Goal: Information Seeking & Learning: Check status

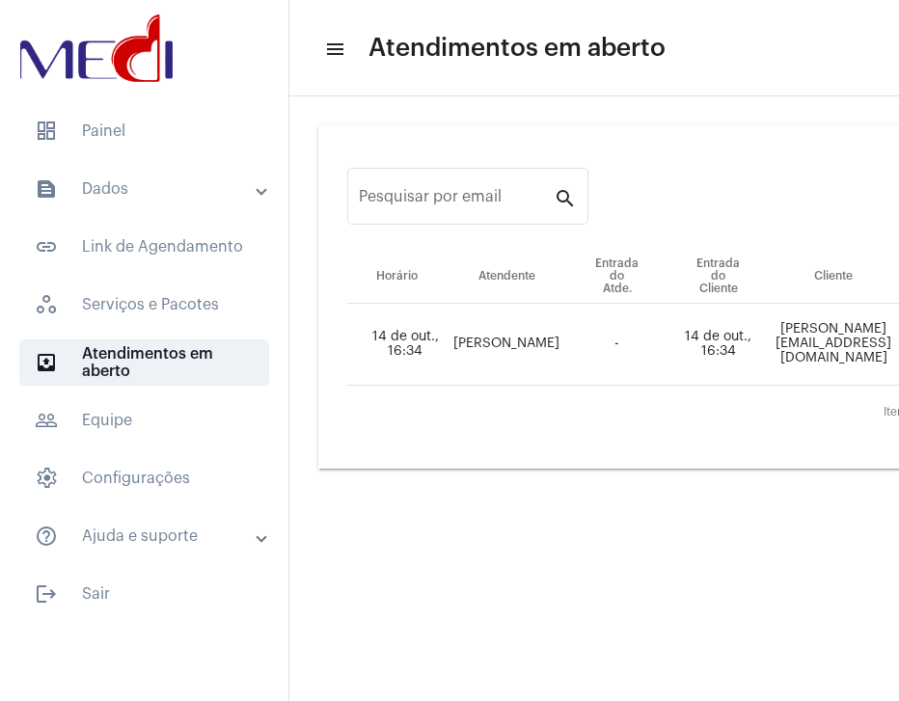
click at [143, 190] on mat-panel-title "text_snippet_outlined Dados" at bounding box center [146, 189] width 223 height 23
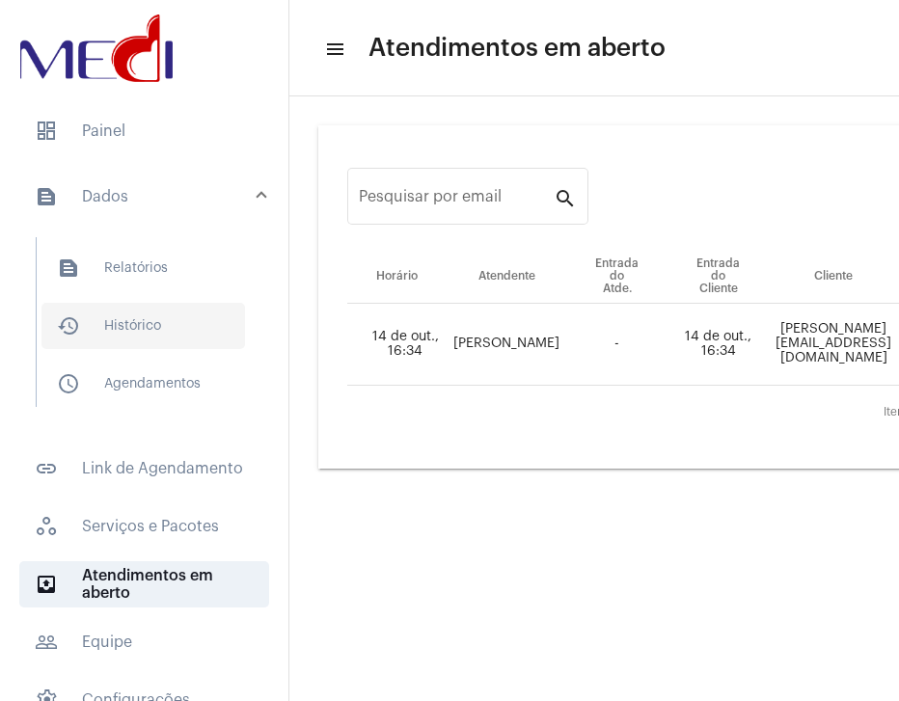
click at [125, 346] on span "history_outlined Histórico" at bounding box center [143, 326] width 204 height 46
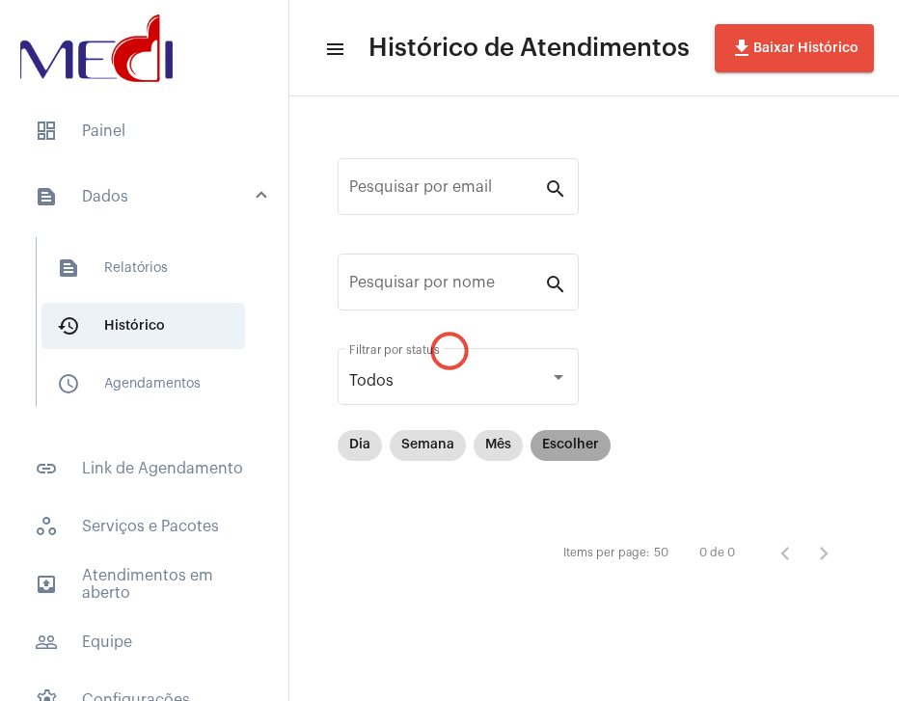
click at [558, 444] on mat-chip "Escolher" at bounding box center [571, 445] width 80 height 31
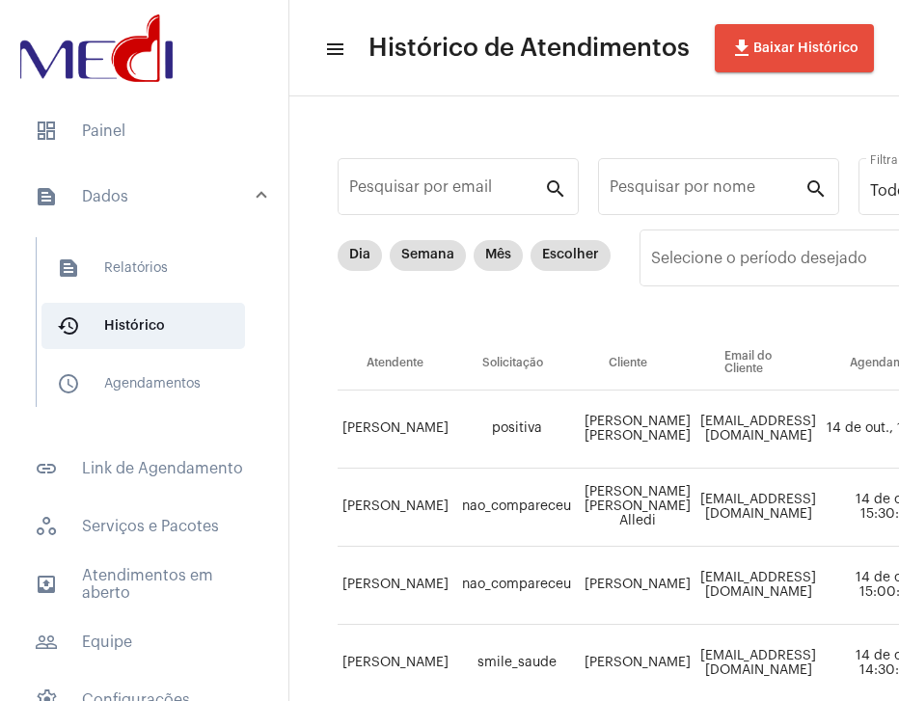
click at [660, 514] on td "[PERSON_NAME] [PERSON_NAME] Alledi" at bounding box center [638, 508] width 116 height 78
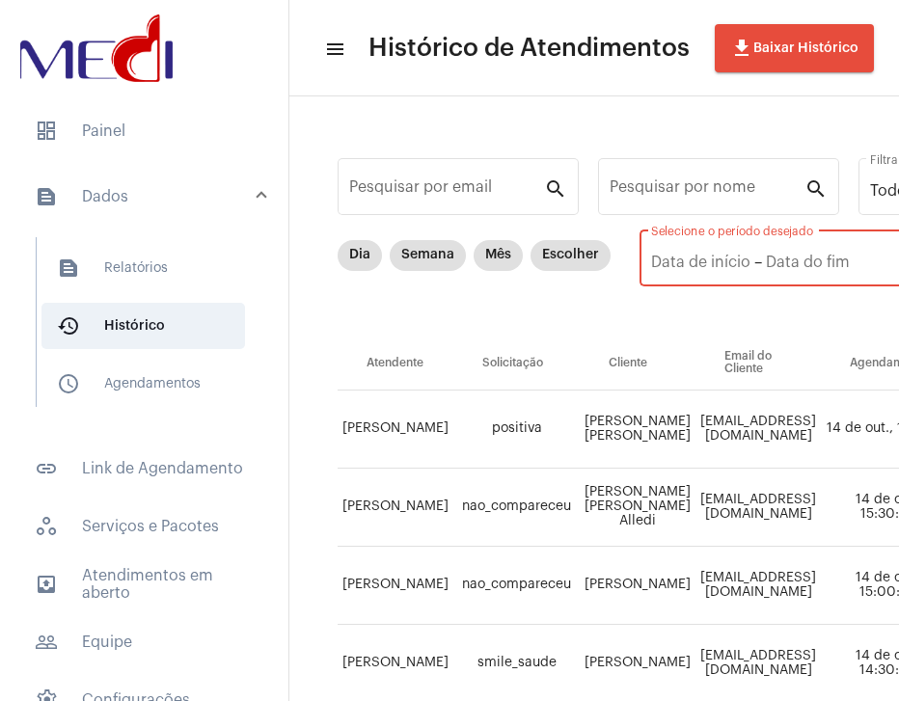
click at [826, 264] on input "text" at bounding box center [836, 262] width 141 height 17
click at [823, 269] on input "text" at bounding box center [836, 262] width 141 height 17
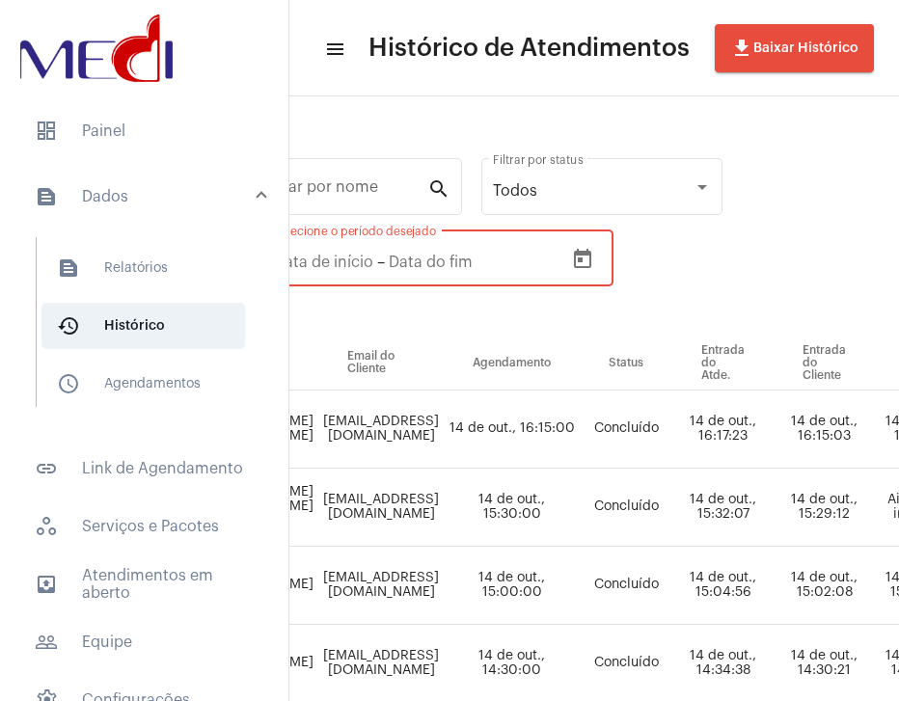
scroll to position [0, 454]
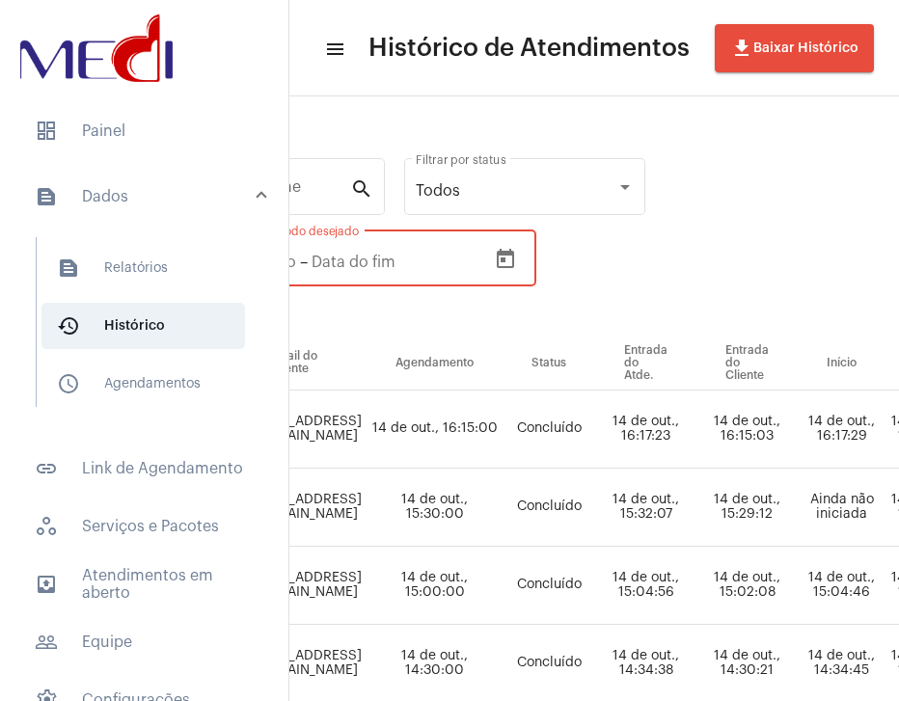
click at [503, 254] on icon "Open calendar" at bounding box center [505, 258] width 17 height 19
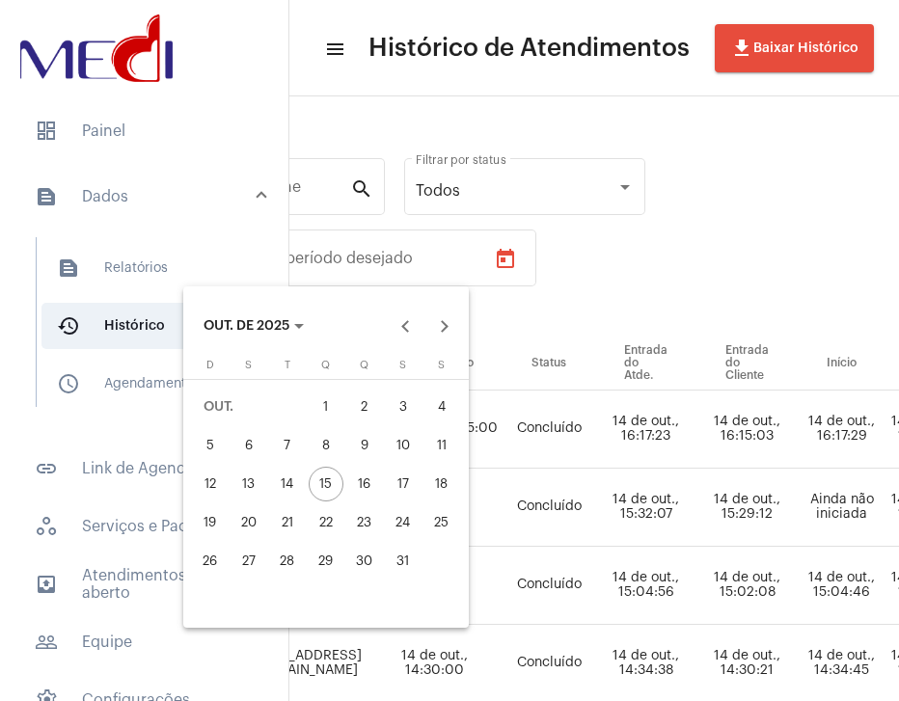
click at [291, 448] on div "7" at bounding box center [287, 445] width 35 height 35
type input "[DATE]"
click at [291, 448] on div "7" at bounding box center [287, 445] width 35 height 35
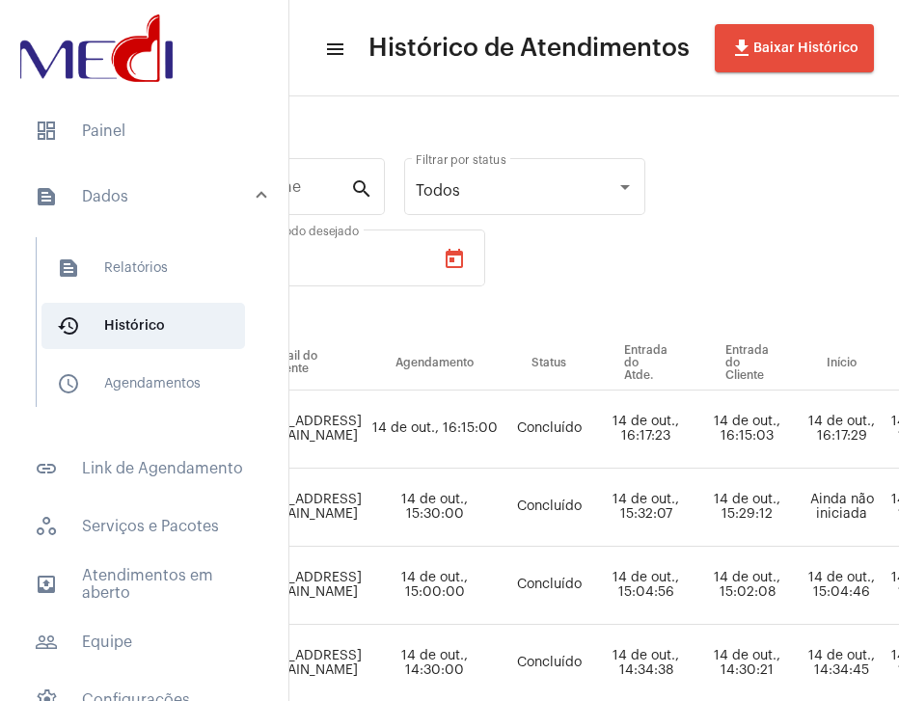
type input "[DATE]"
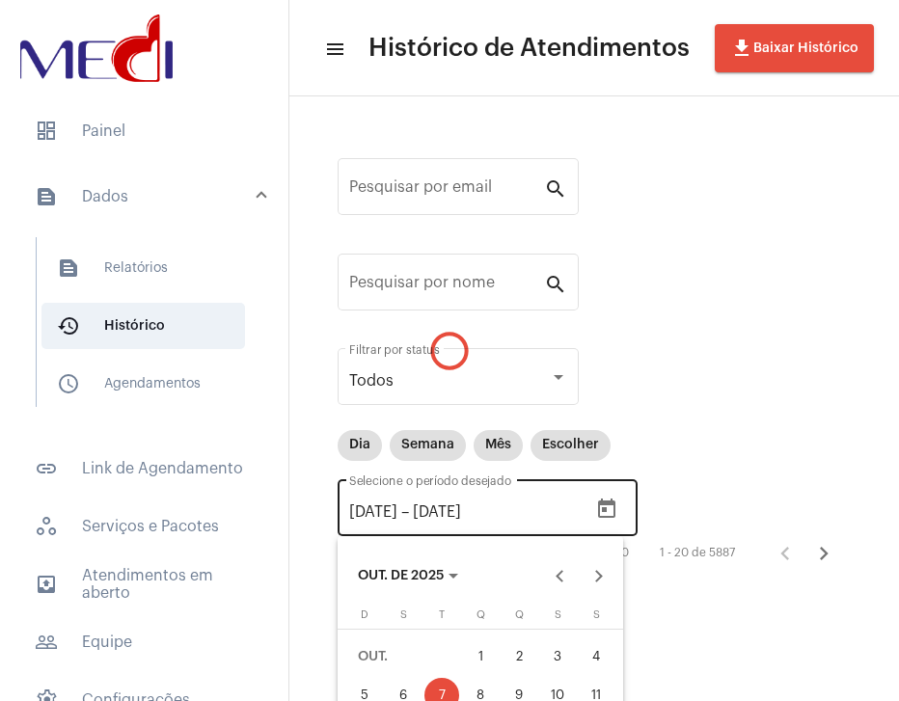
scroll to position [0, 0]
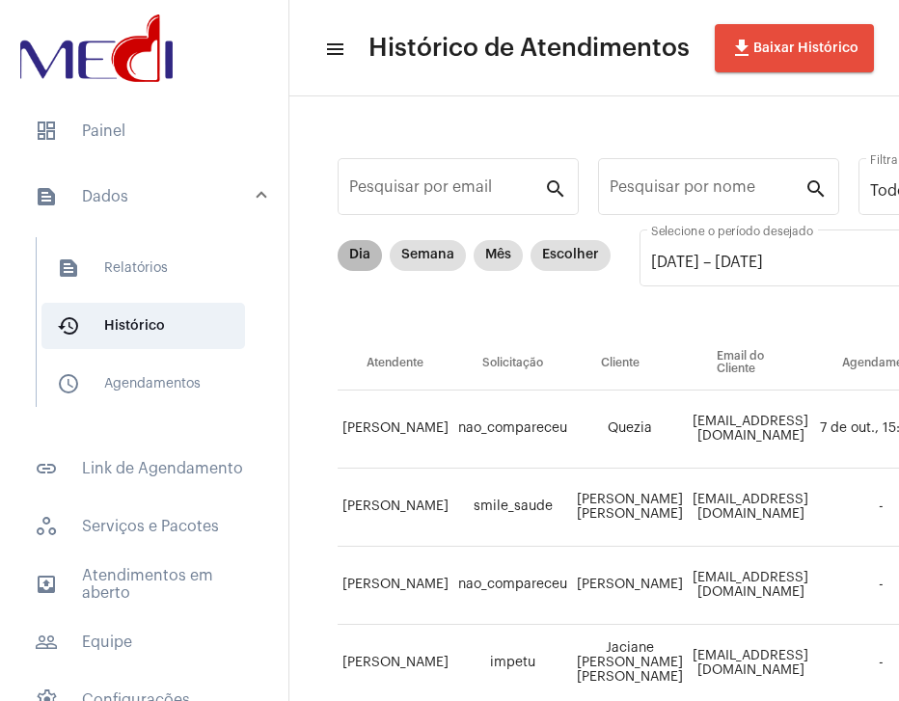
click at [429, 280] on mat-chip-list "Dia Semana Mês Escolher" at bounding box center [474, 288] width 273 height 96
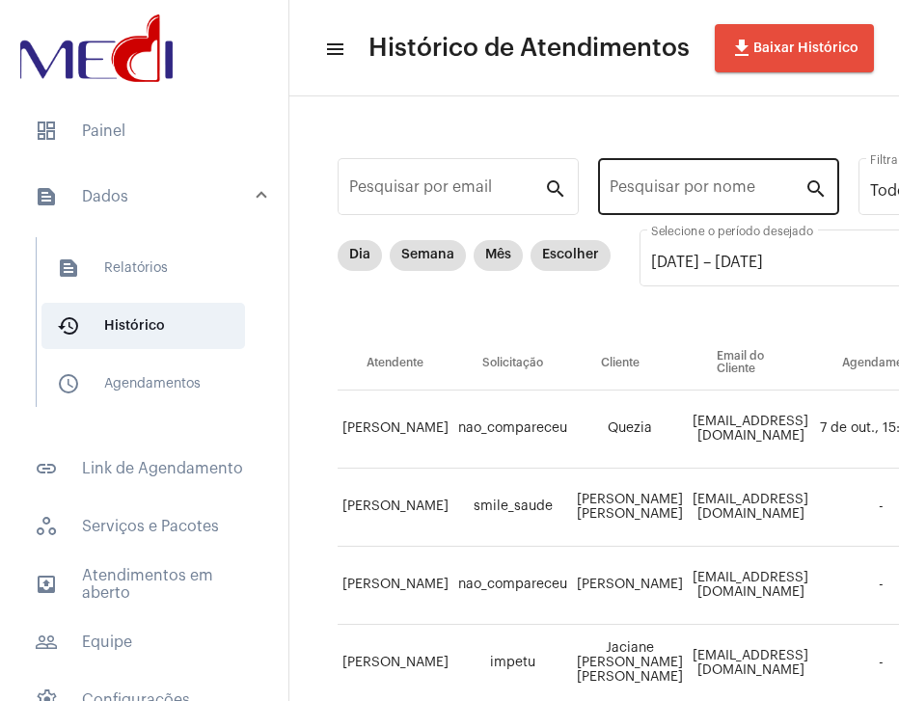
click at [736, 213] on div "Pesquisar por nome" at bounding box center [707, 184] width 195 height 61
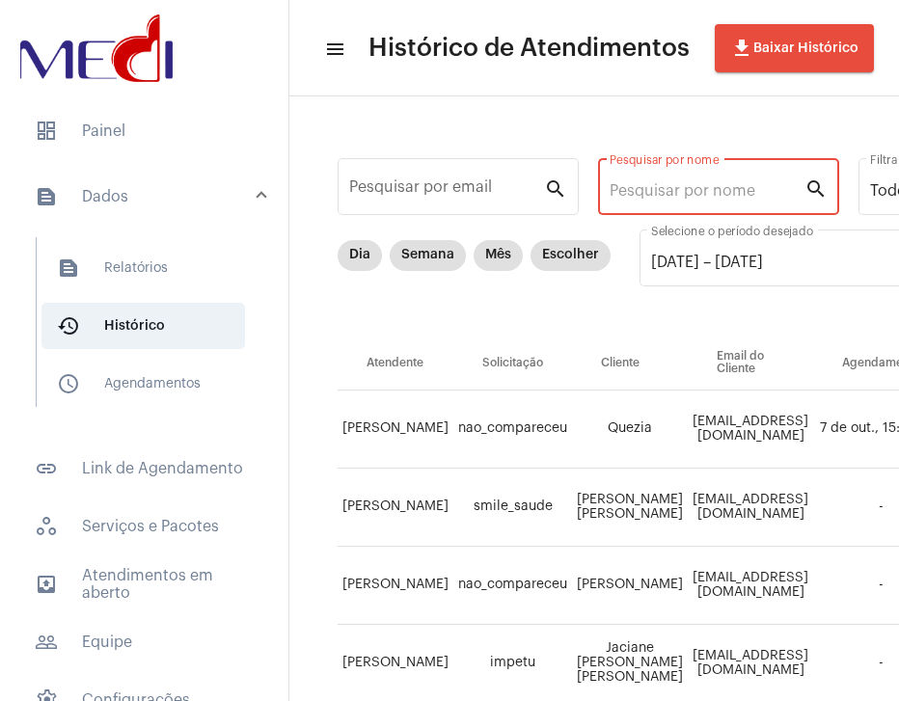
click at [736, 194] on input "Pesquisar por nome" at bounding box center [707, 190] width 195 height 17
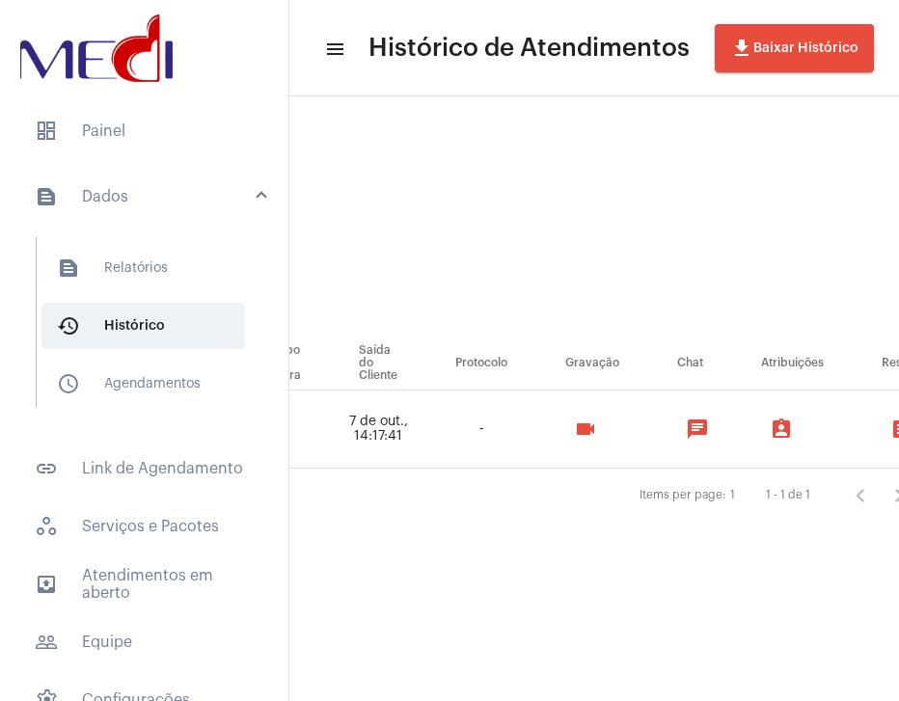
scroll to position [0, 1309]
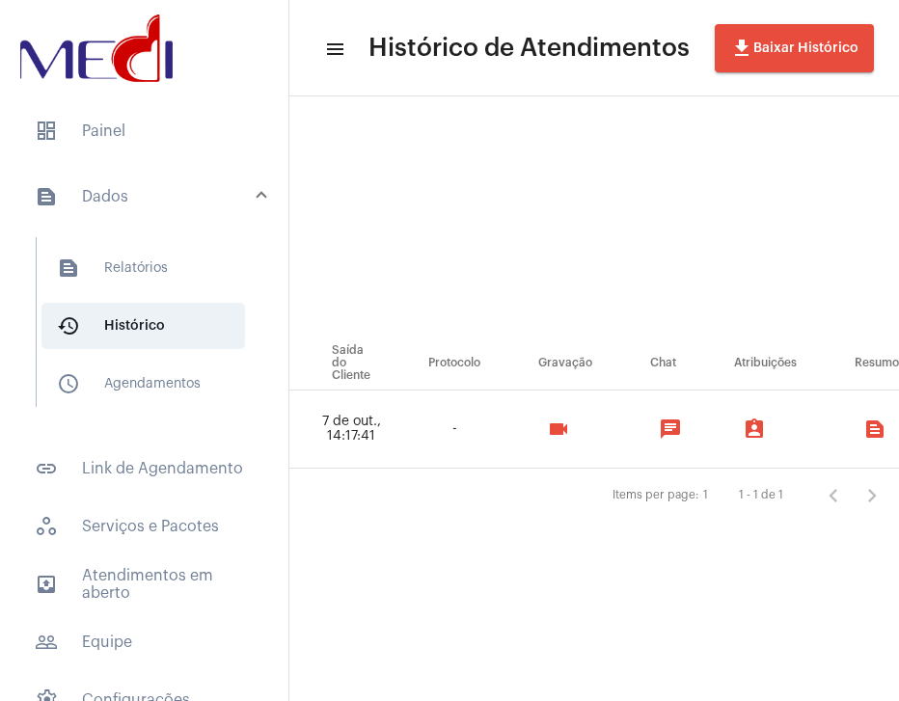
type input "[PERSON_NAME]"
click at [570, 424] on mat-icon "videocam" at bounding box center [558, 429] width 23 height 23
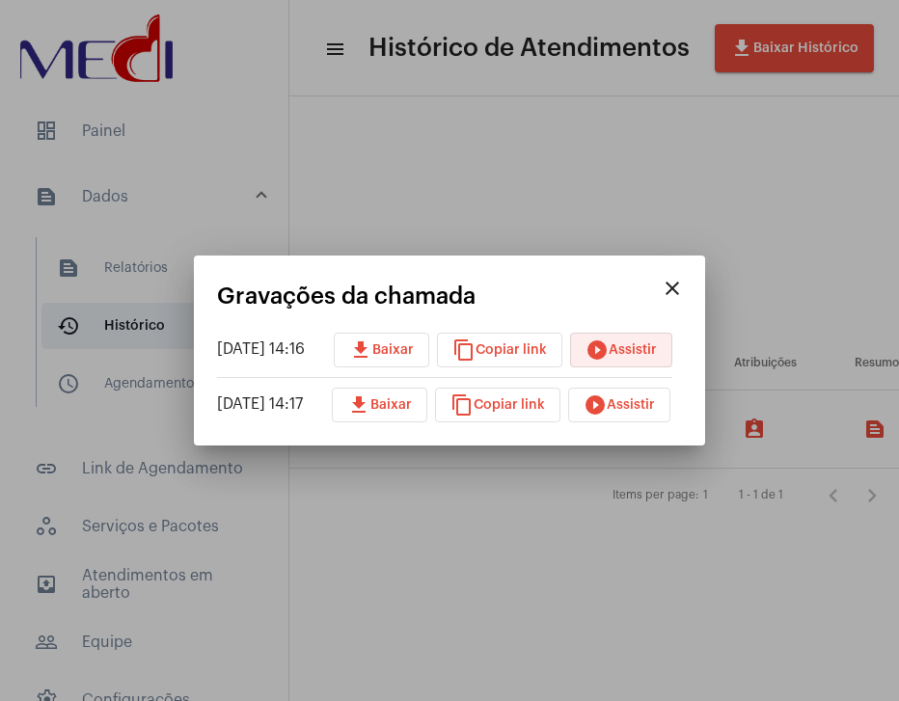
click at [643, 358] on button "play_circle_filled Assistir" at bounding box center [621, 350] width 102 height 35
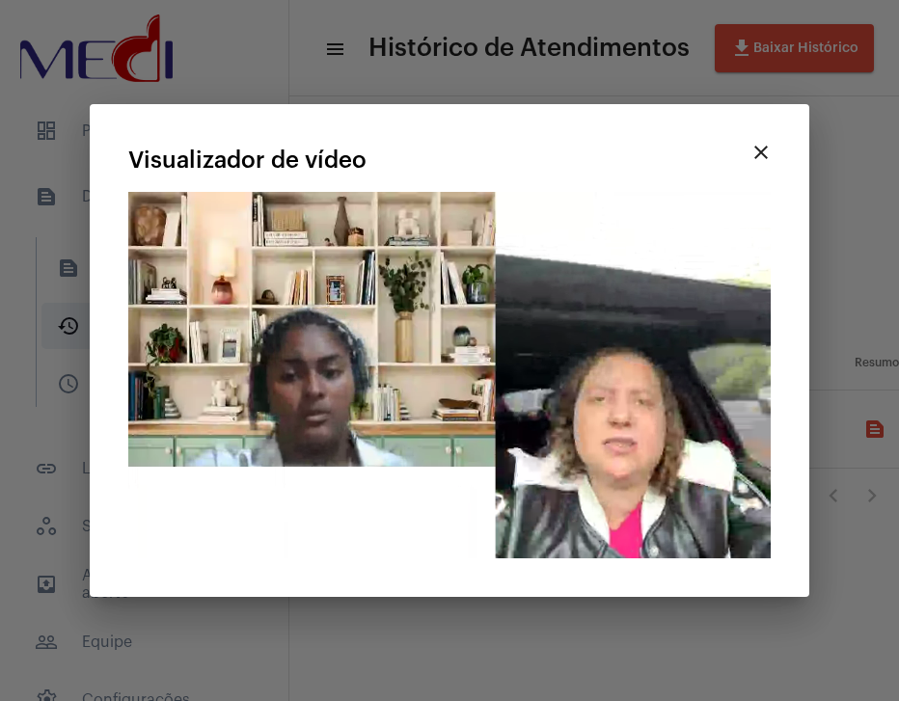
click at [757, 156] on mat-icon "close" at bounding box center [761, 152] width 23 height 23
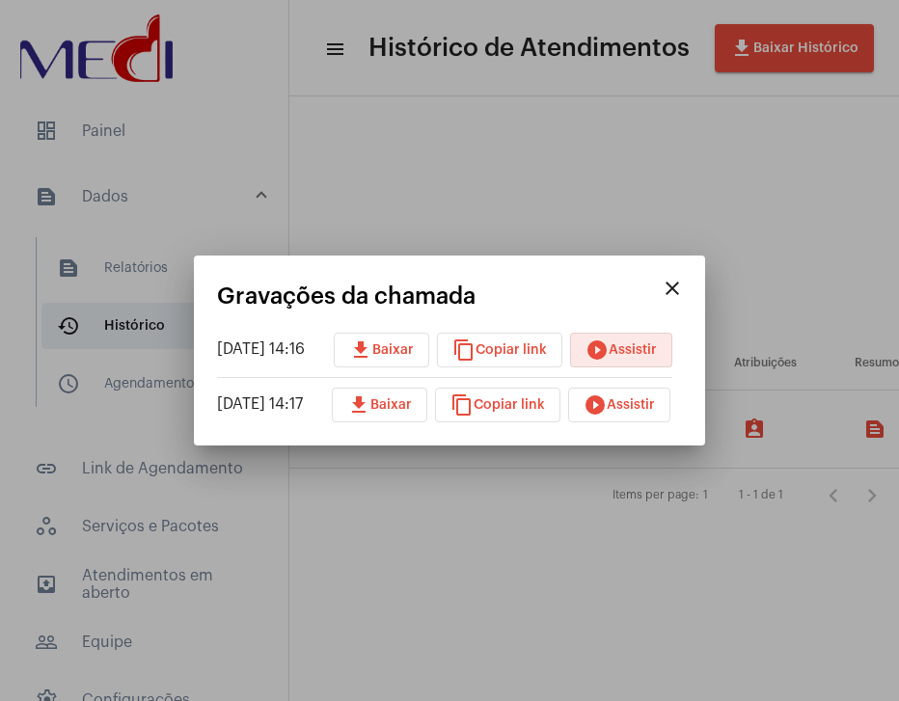
click at [607, 412] on mat-icon "play_circle_filled" at bounding box center [595, 405] width 23 height 23
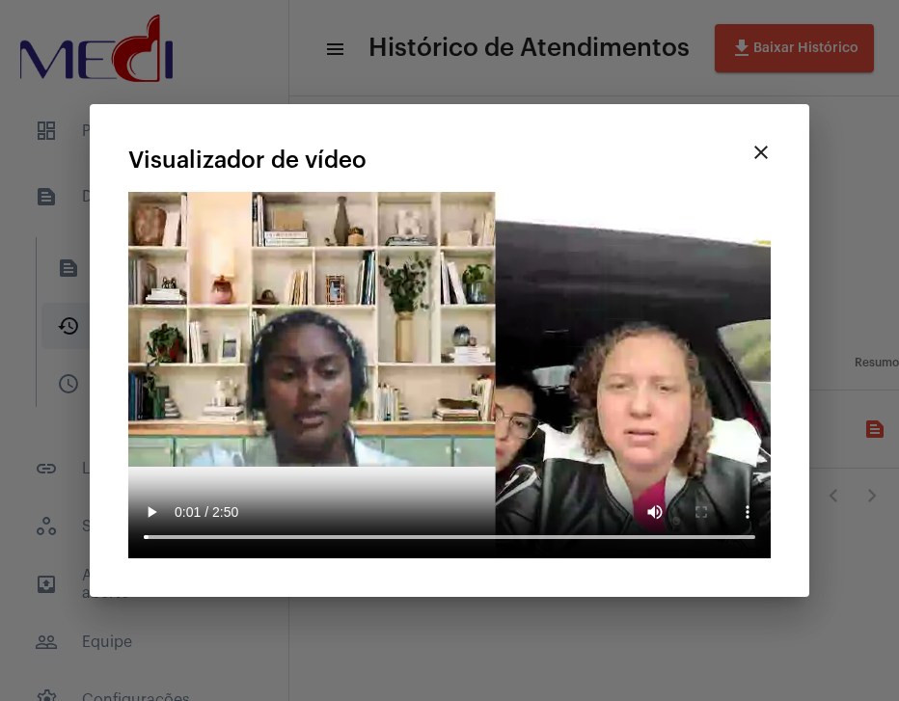
click at [761, 154] on mat-icon "close" at bounding box center [761, 152] width 23 height 23
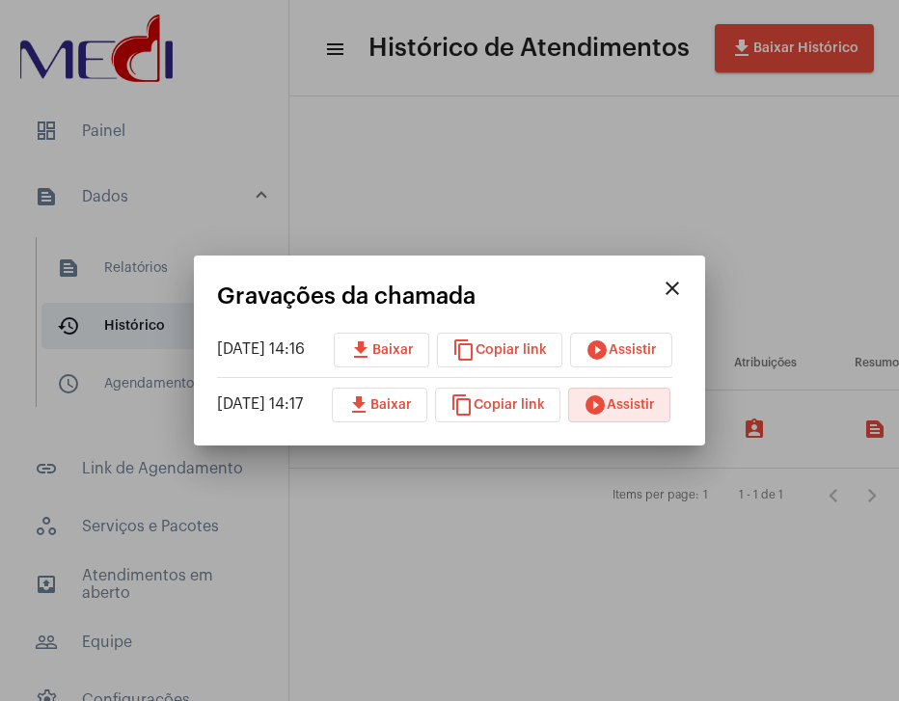
click at [678, 278] on button "close" at bounding box center [672, 288] width 39 height 39
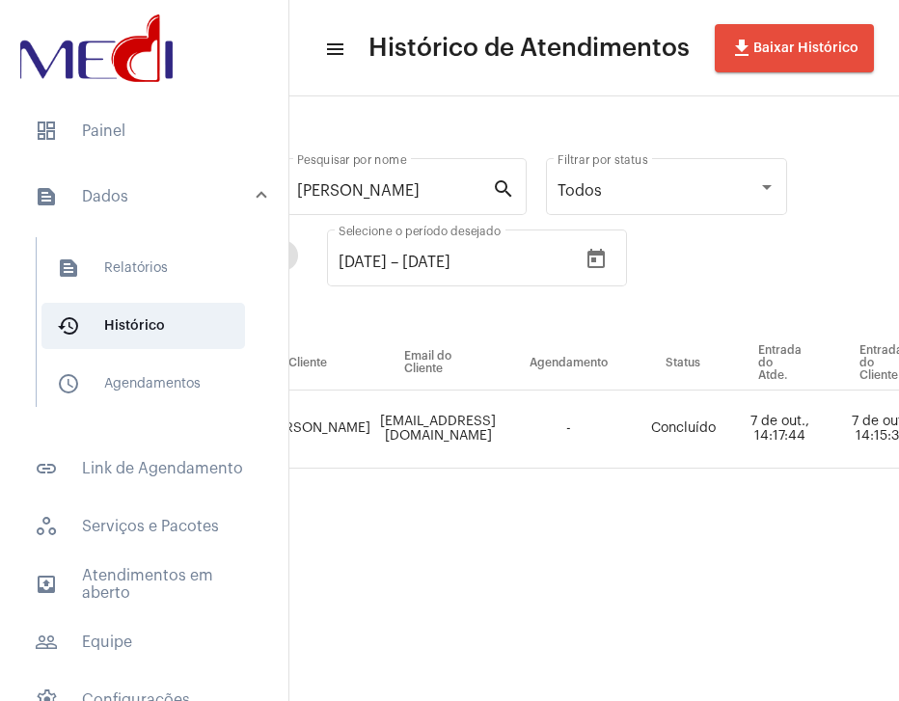
scroll to position [0, 268]
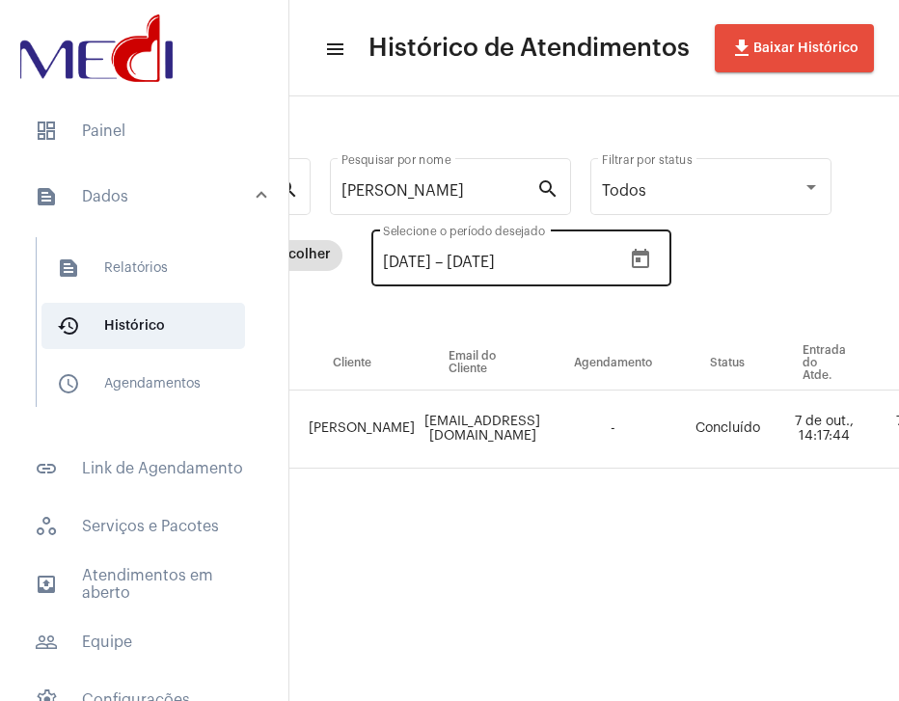
click at [652, 259] on icon "Open calendar" at bounding box center [640, 259] width 23 height 23
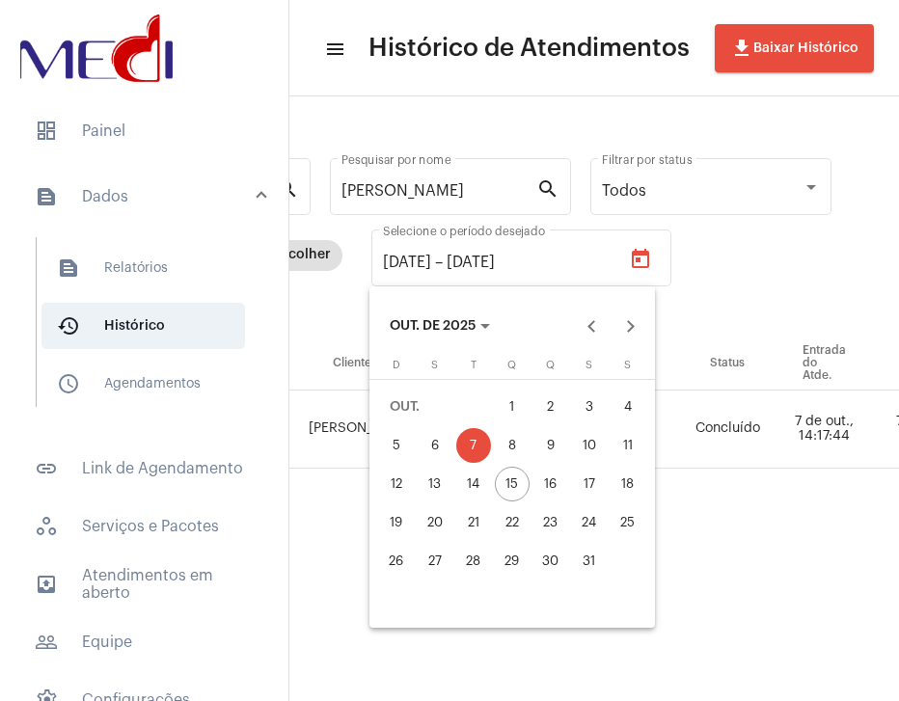
click at [471, 479] on div "14" at bounding box center [473, 484] width 35 height 35
type input "[DATE]"
click at [471, 479] on div "14" at bounding box center [473, 484] width 35 height 35
type input "[DATE]"
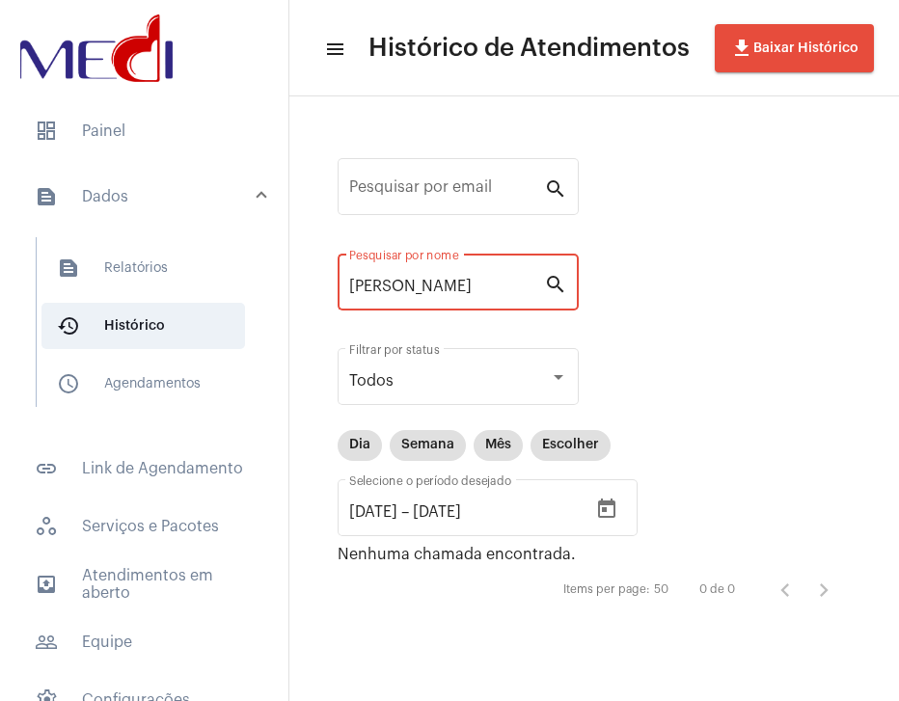
drag, startPoint x: 471, startPoint y: 289, endPoint x: 246, endPoint y: 263, distance: 226.3
click at [246, 263] on mat-sidenav-container "dashboard Painel text_snippet_outlined Dados text_snippet_outlined Relatórios h…" at bounding box center [449, 350] width 899 height 701
drag, startPoint x: 438, startPoint y: 282, endPoint x: 268, endPoint y: 257, distance: 171.6
click at [275, 264] on mat-sidenav-container "dashboard Painel text_snippet_outlined Dados text_snippet_outlined Relatórios h…" at bounding box center [449, 350] width 899 height 701
type input "K"
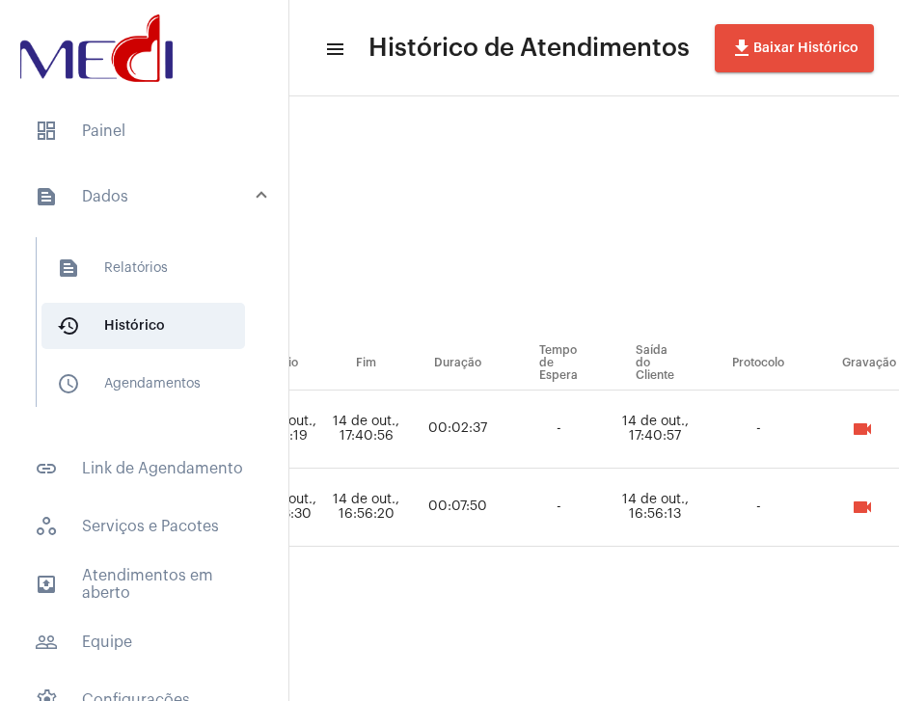
scroll to position [0, 1120]
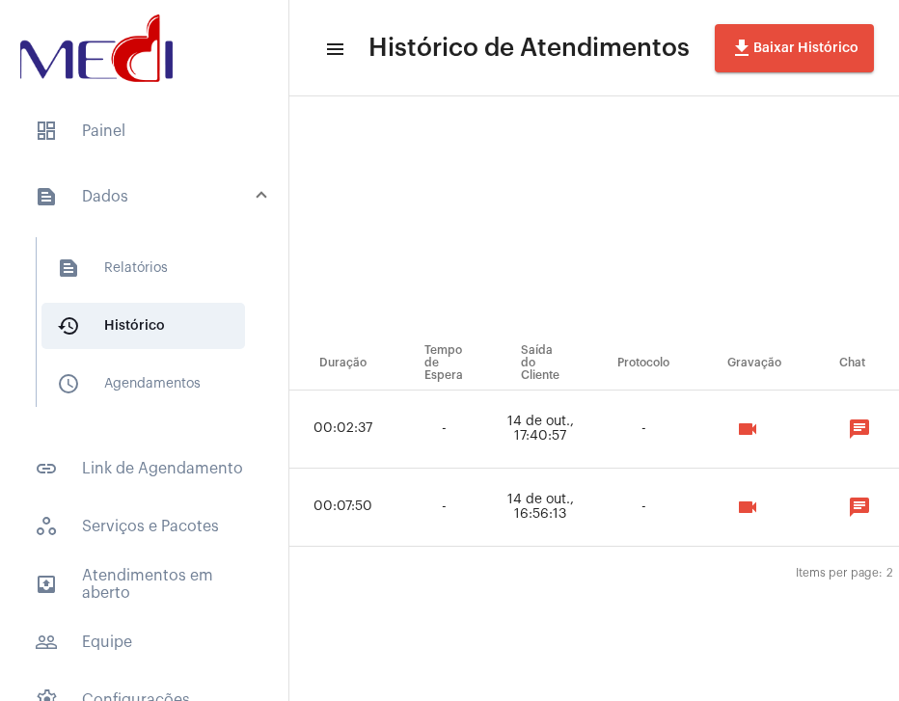
type input "[PERSON_NAME]"
click at [759, 510] on mat-icon "videocam" at bounding box center [747, 507] width 23 height 23
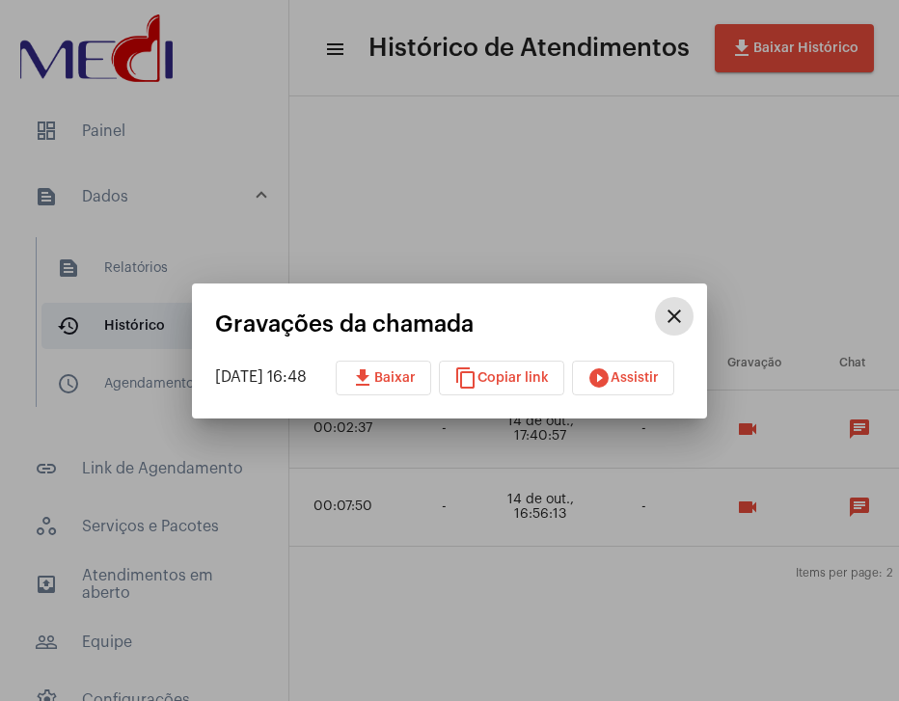
click at [684, 374] on div "[DATE] 16:48 download Baixar content_copy Copiar link play_circle_filled Assist…" at bounding box center [449, 378] width 469 height 35
click at [656, 371] on span "play_circle_filled Assistir" at bounding box center [623, 378] width 71 height 14
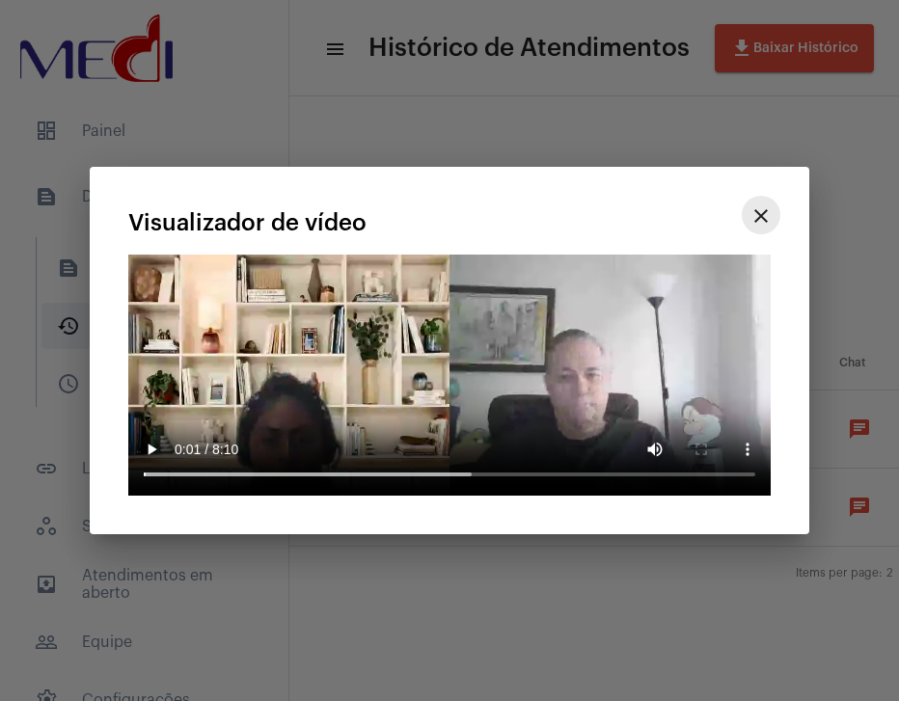
click at [765, 218] on mat-icon "close" at bounding box center [761, 216] width 23 height 23
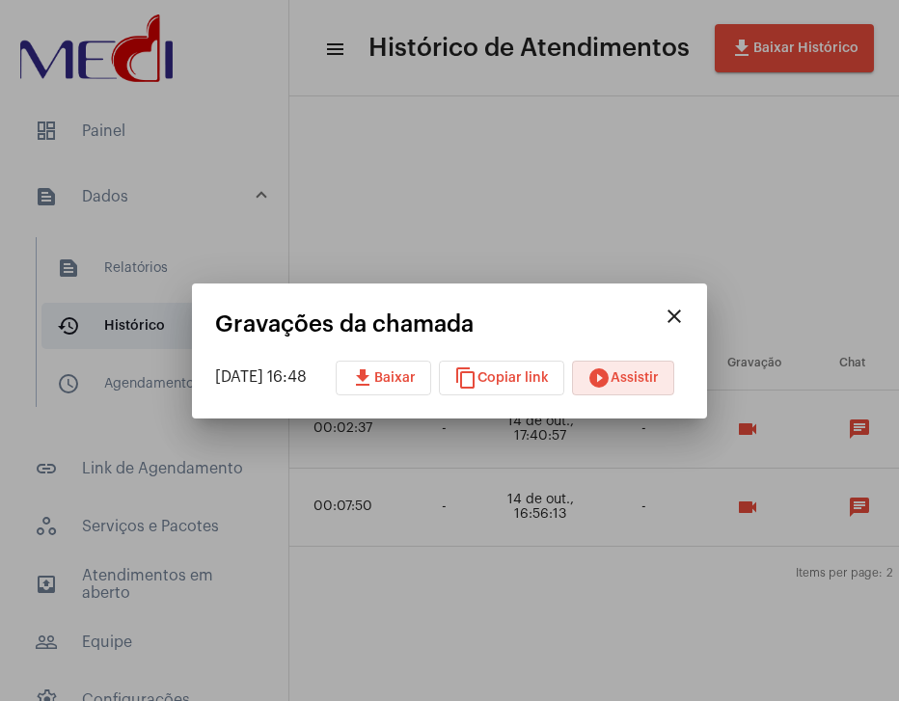
click at [694, 317] on button "close" at bounding box center [674, 316] width 39 height 39
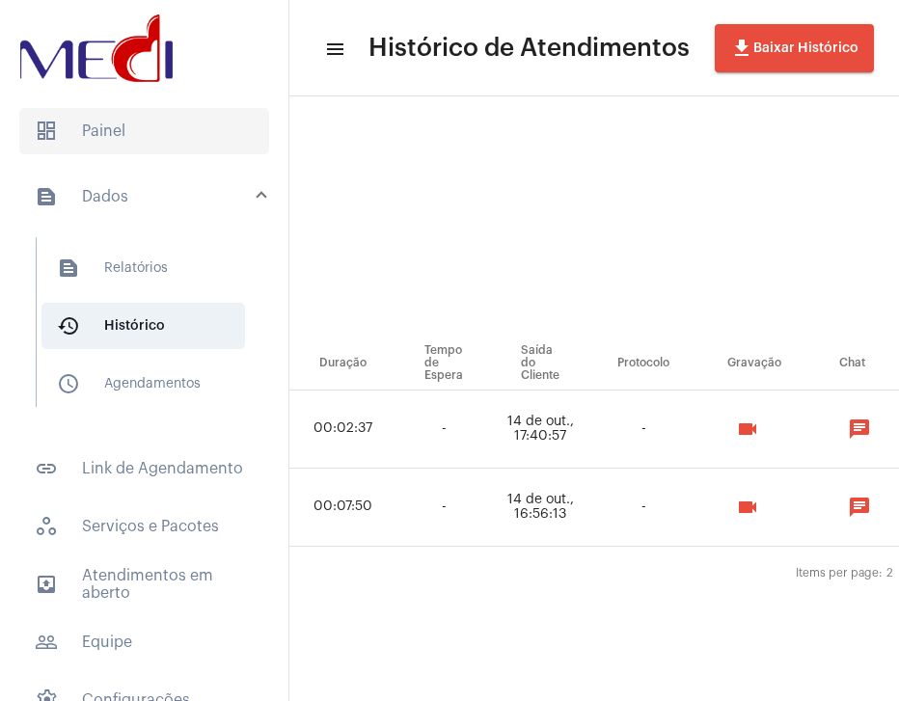
click at [100, 137] on span "dashboard Painel" at bounding box center [144, 131] width 250 height 46
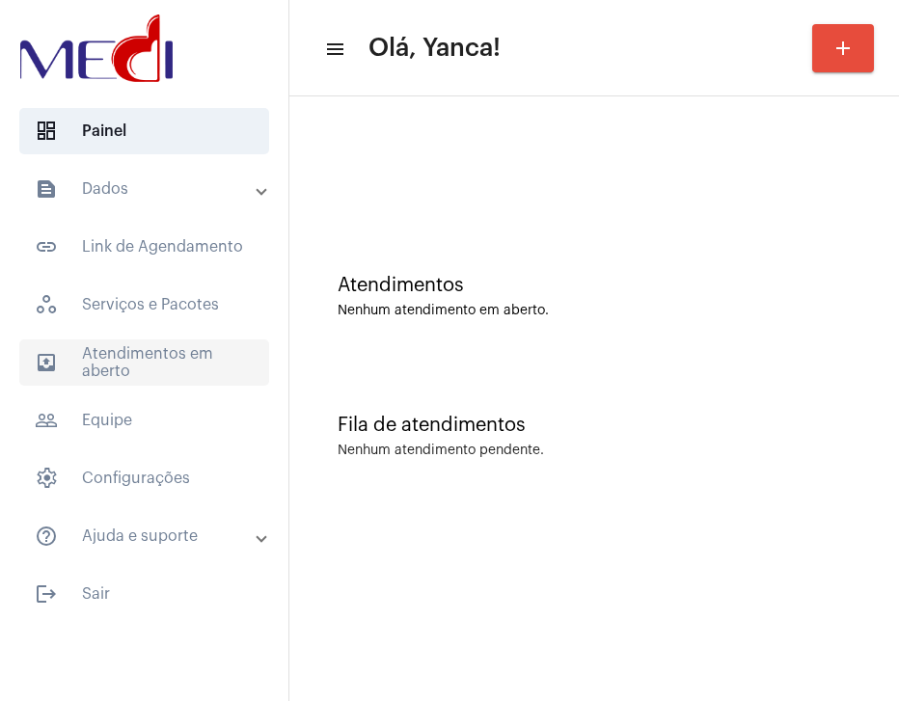
click at [187, 358] on span "outbox_outline Atendimentos em aberto" at bounding box center [144, 363] width 250 height 46
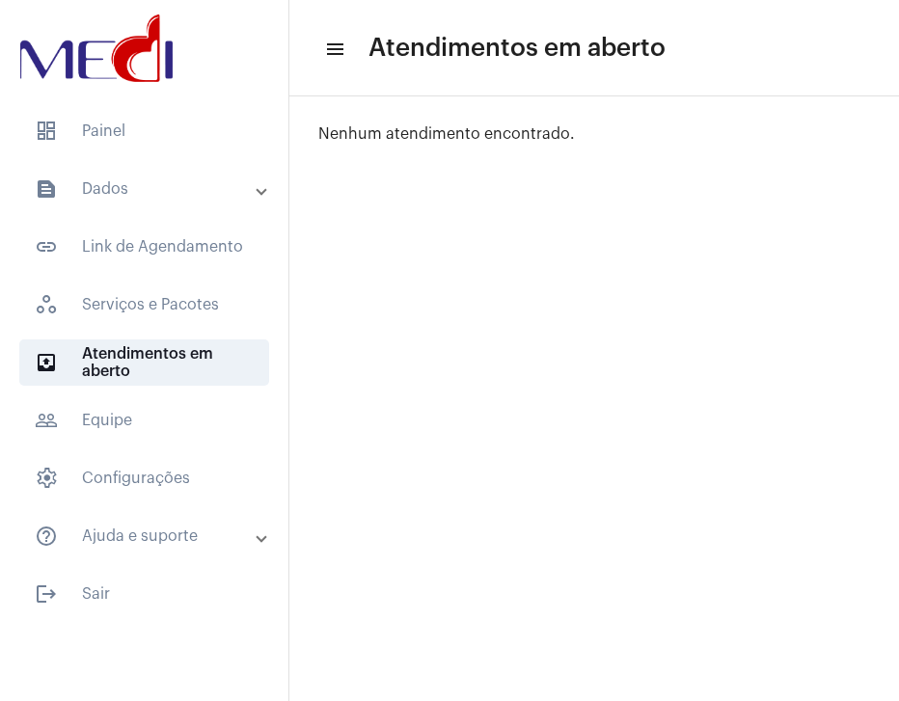
click at [152, 198] on mat-panel-title "text_snippet_outlined Dados" at bounding box center [146, 189] width 223 height 23
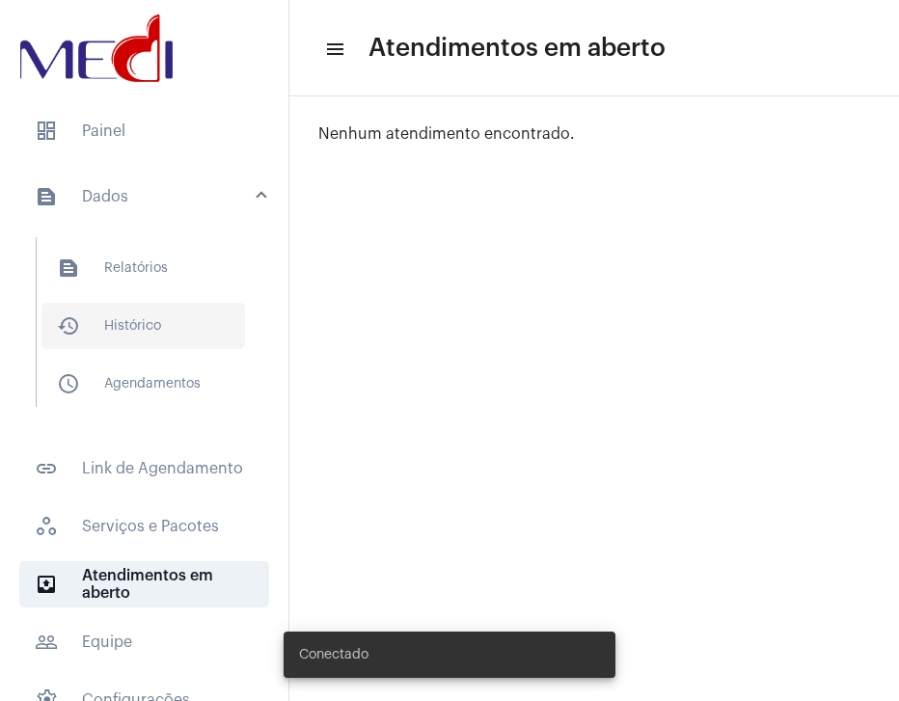
click at [159, 306] on span "history_outlined Histórico" at bounding box center [143, 326] width 204 height 46
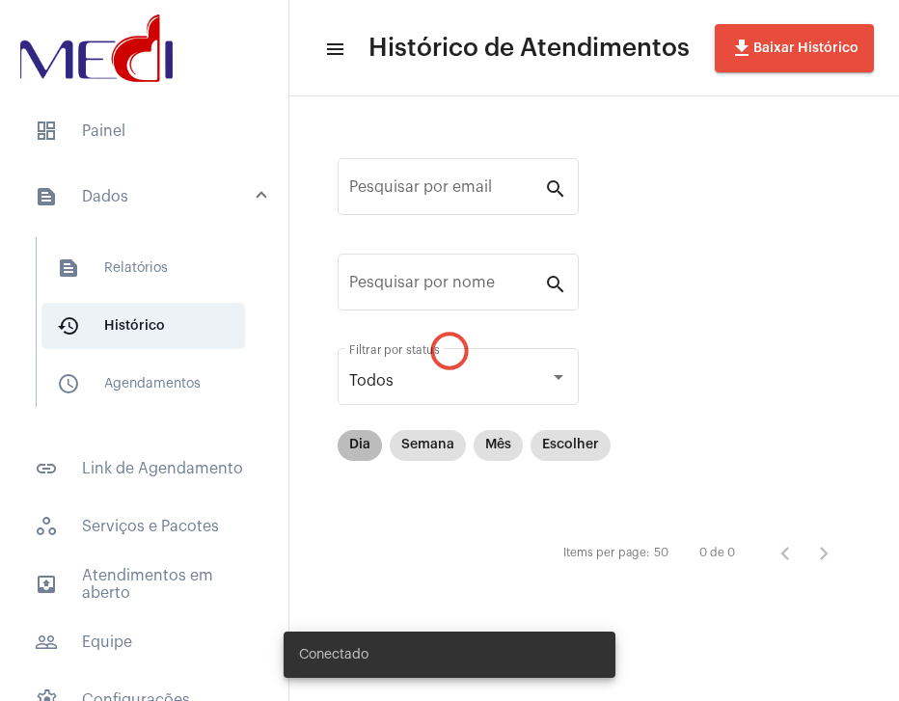
click at [358, 452] on mat-chip "Dia" at bounding box center [360, 445] width 44 height 31
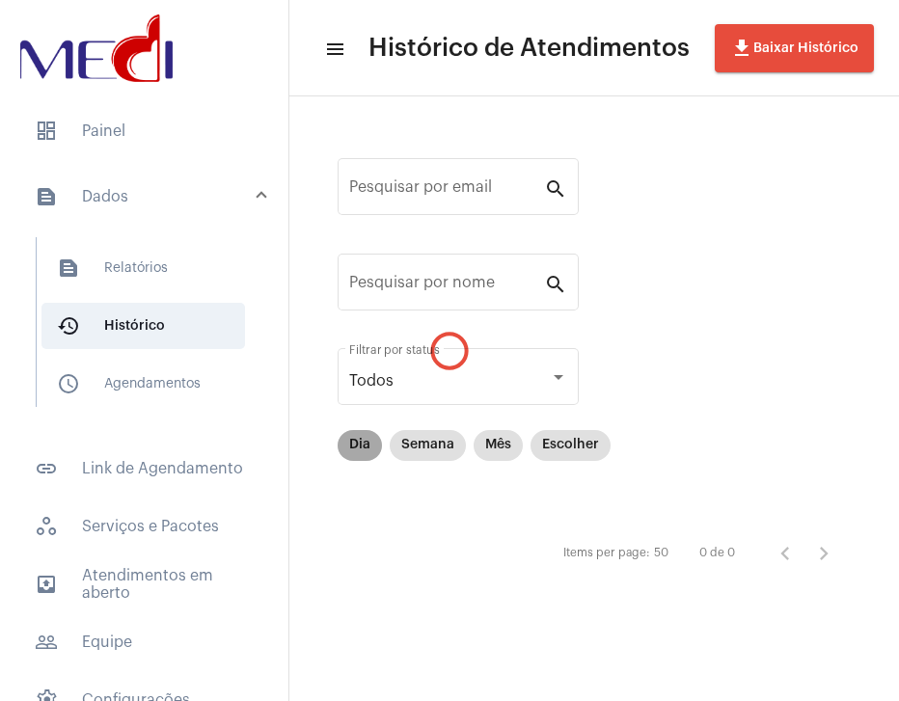
click at [358, 452] on div "Pesquisar por email search Pesquisar por nome search Todos Filtrar por status D…" at bounding box center [594, 363] width 571 height 494
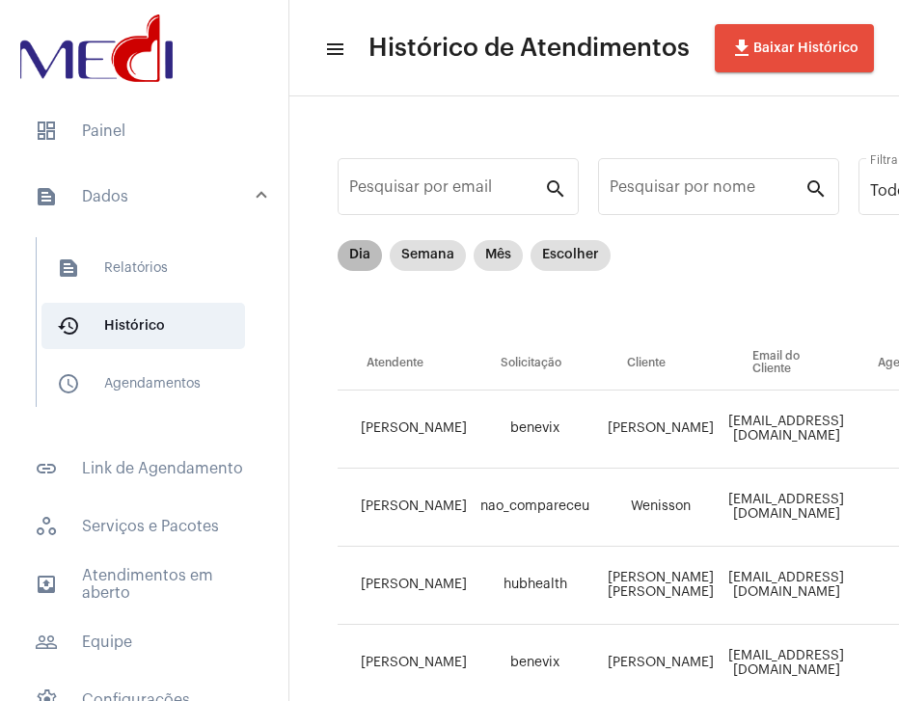
click at [342, 266] on mat-chip "Dia" at bounding box center [360, 255] width 44 height 31
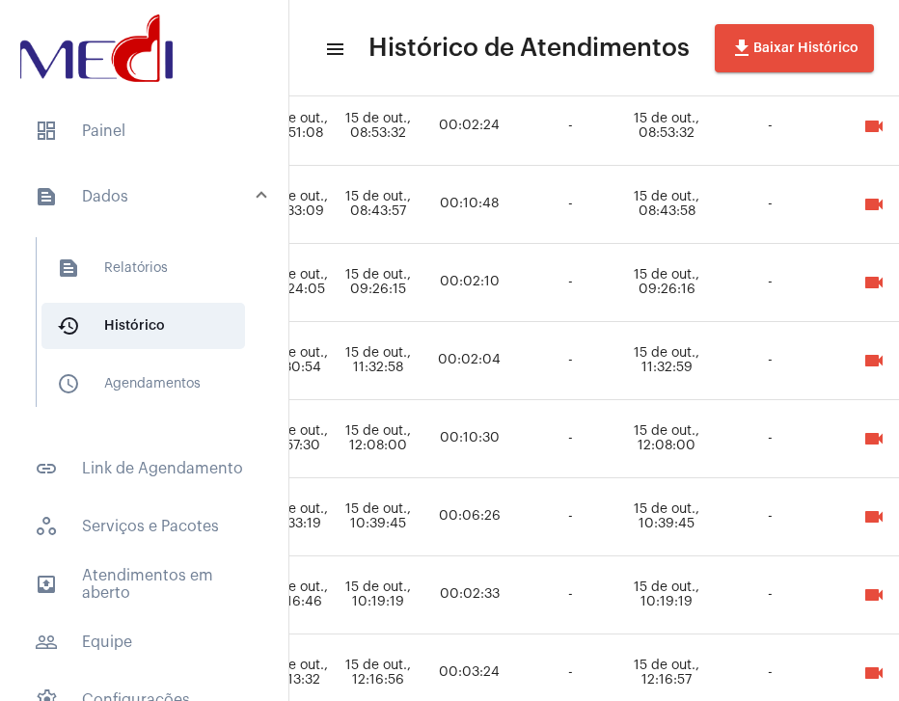
scroll to position [537, 1087]
